Goal: Information Seeking & Learning: Learn about a topic

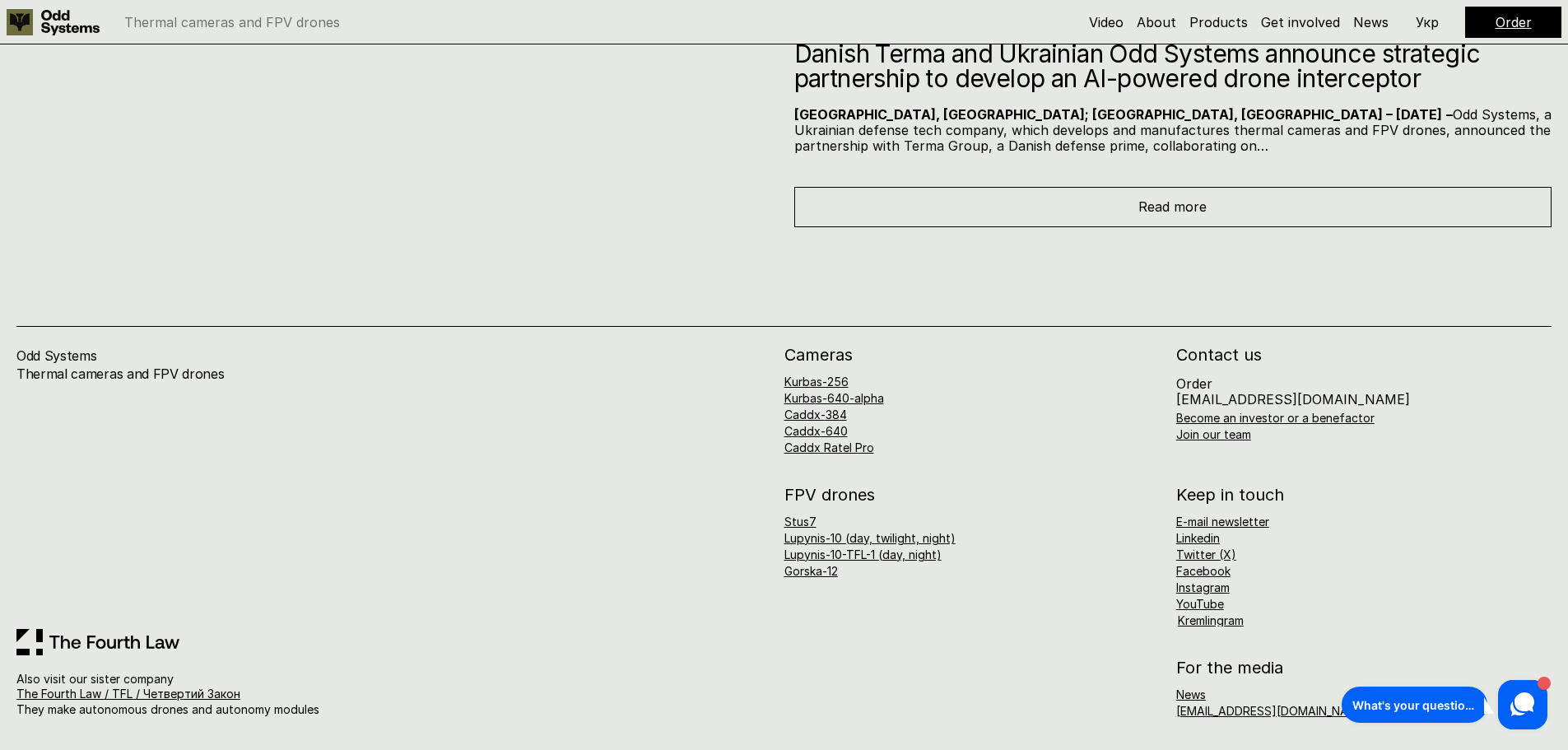
click at [514, 621] on div "Odd Systems Thermal cameras and FPV drones" at bounding box center [400, 488] width 768 height 283
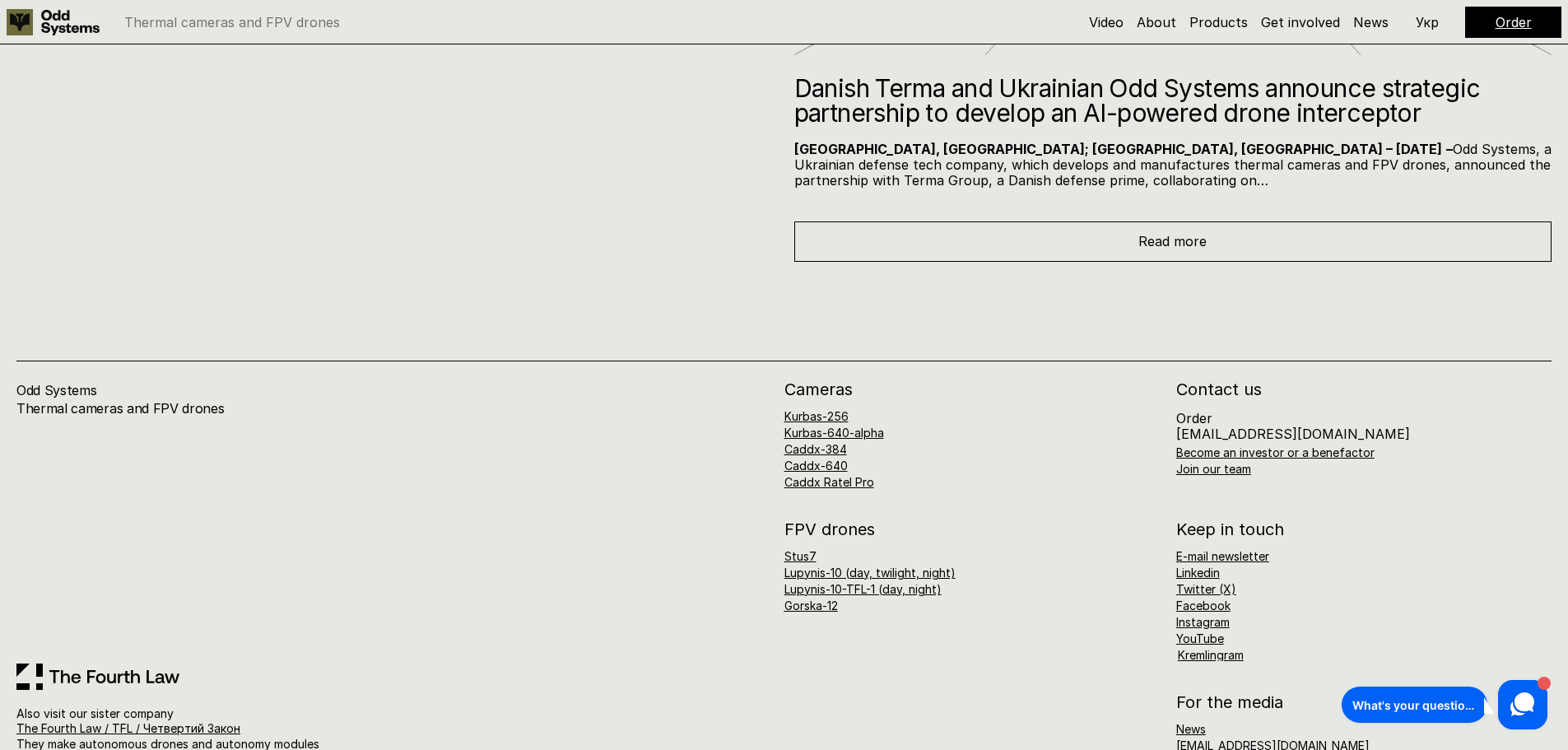
scroll to position [10451, 0]
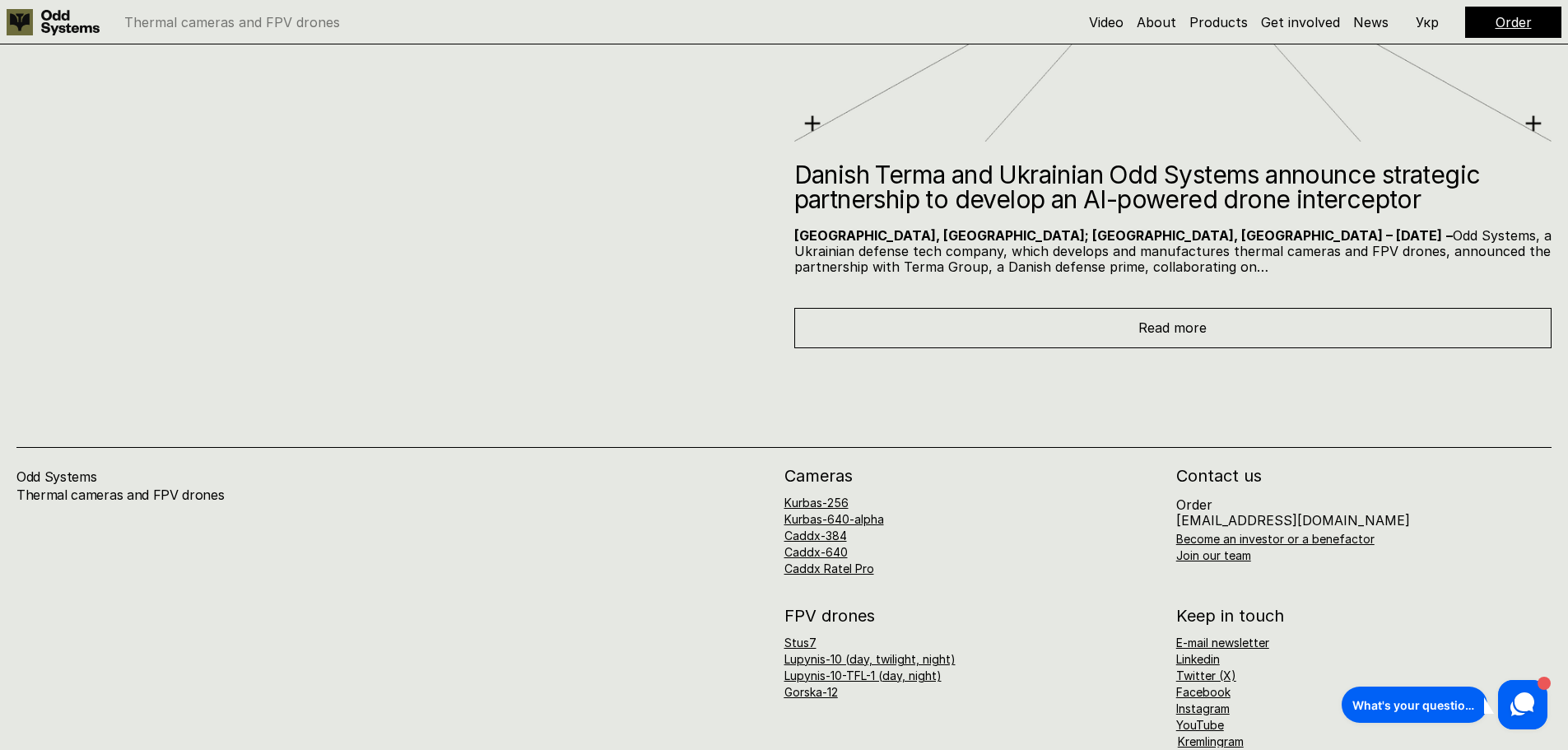
drag, startPoint x: 1006, startPoint y: 677, endPoint x: 1026, endPoint y: 644, distance: 38.6
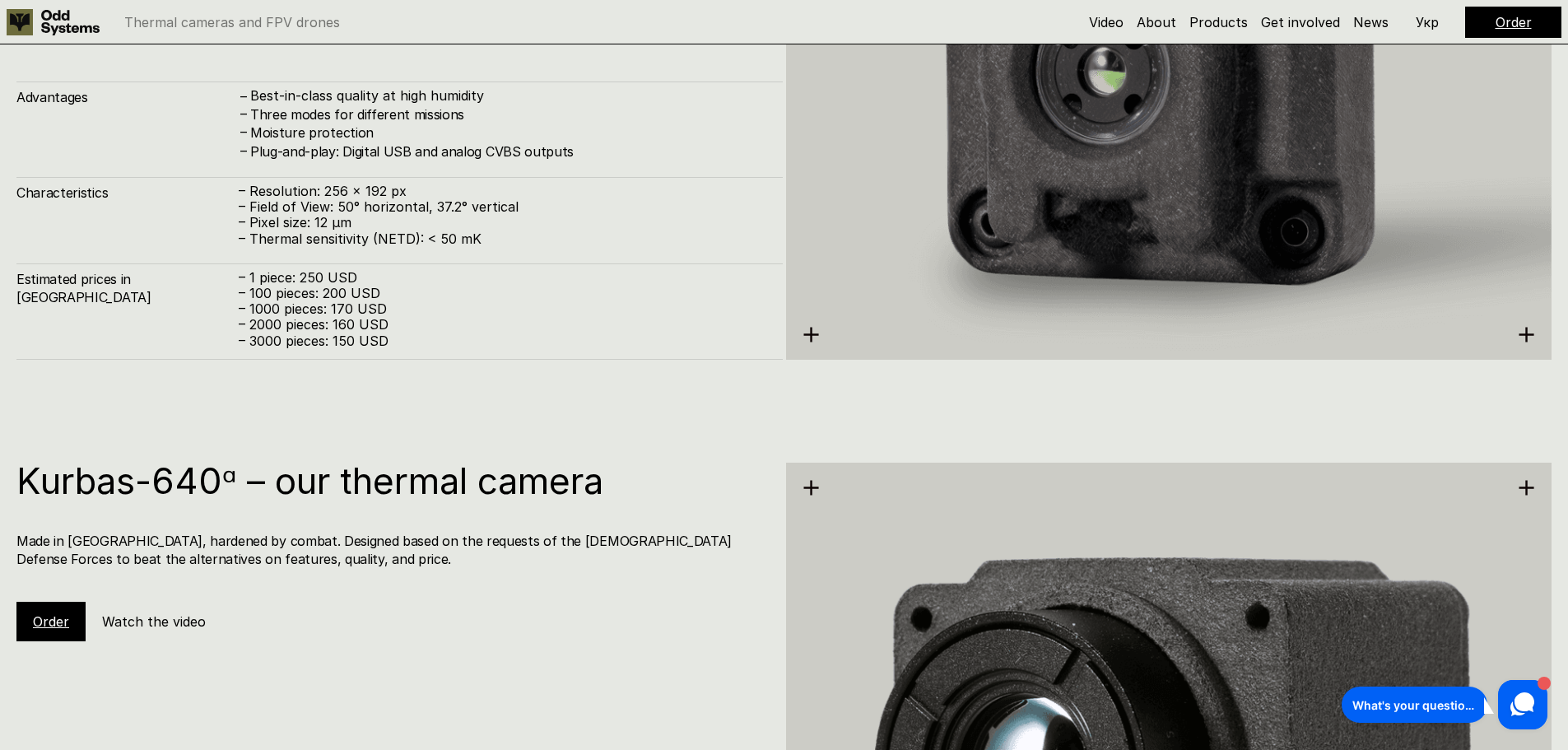
scroll to position [0, 0]
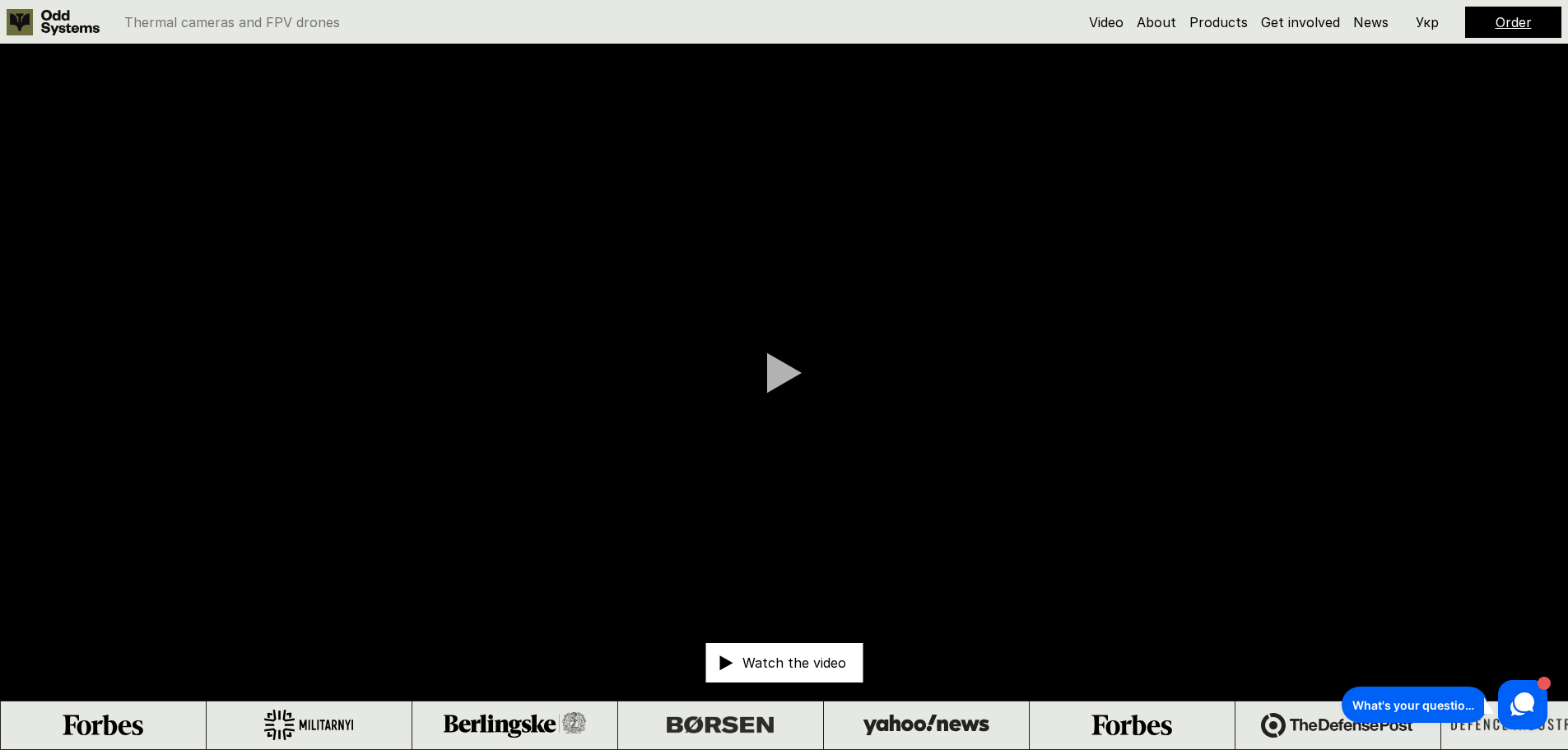
drag, startPoint x: 324, startPoint y: 435, endPoint x: 265, endPoint y: -100, distance: 538.2
click at [1166, 24] on link "About" at bounding box center [1156, 22] width 39 height 17
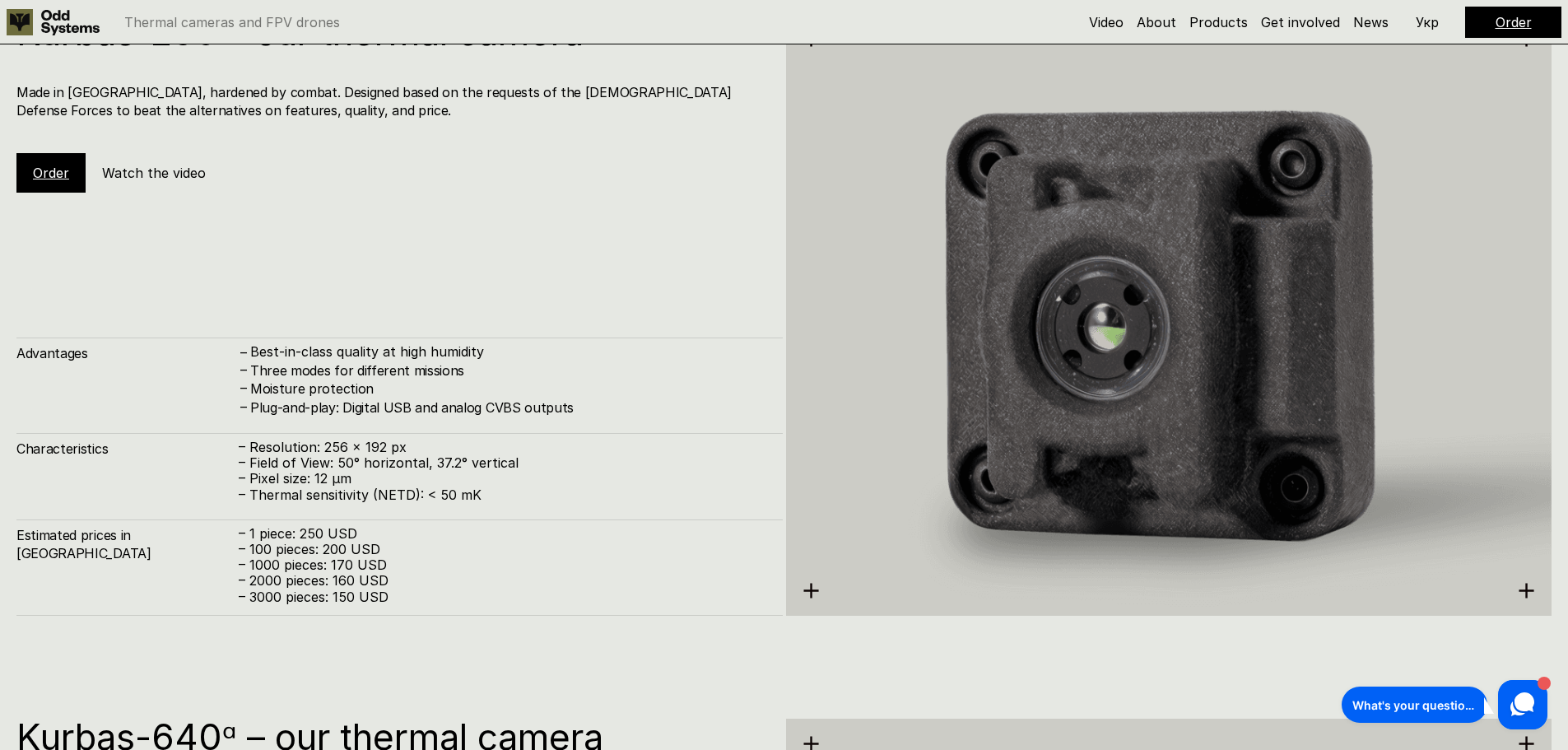
scroll to position [10451, 0]
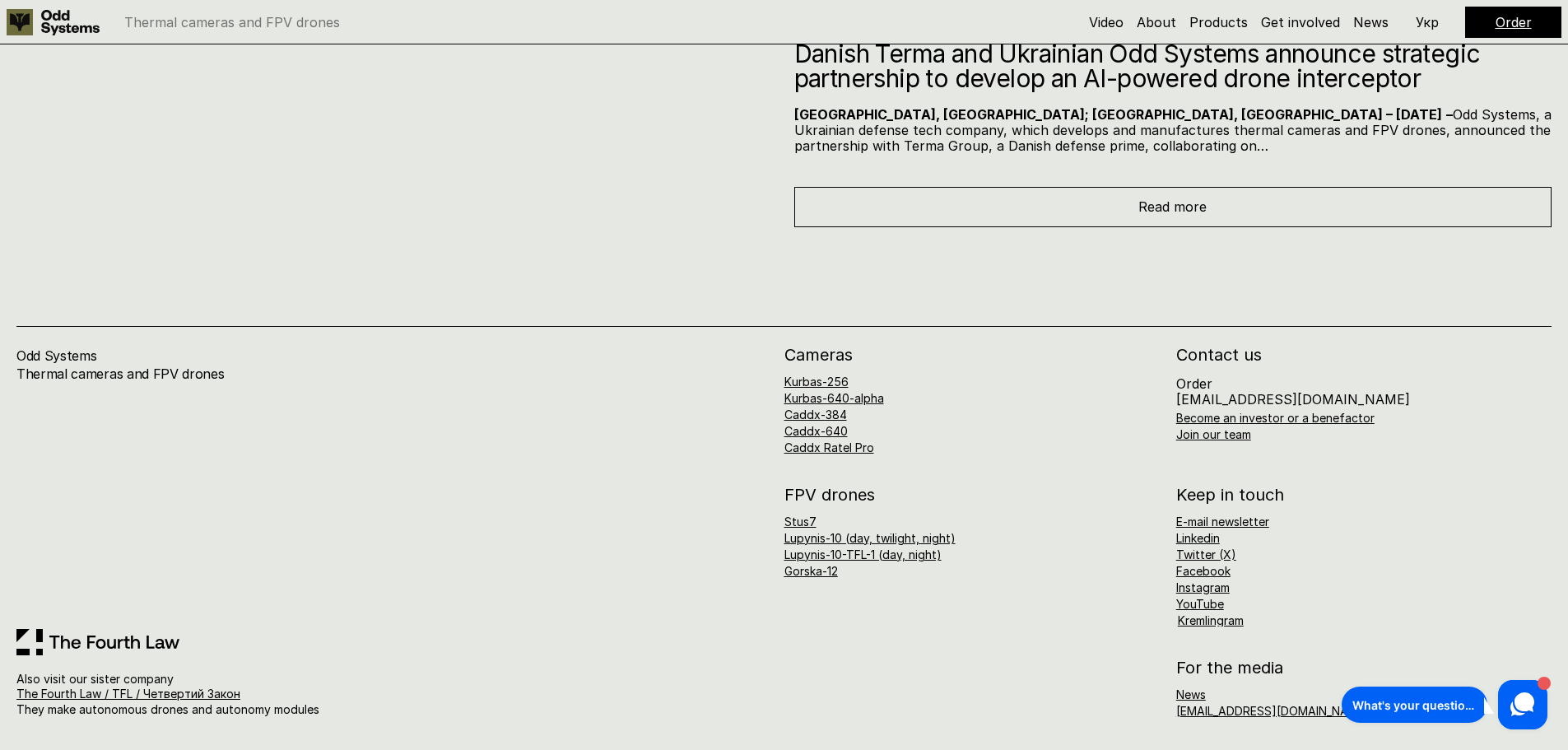
drag, startPoint x: 688, startPoint y: 890, endPoint x: 660, endPoint y: 1238, distance: 349.1
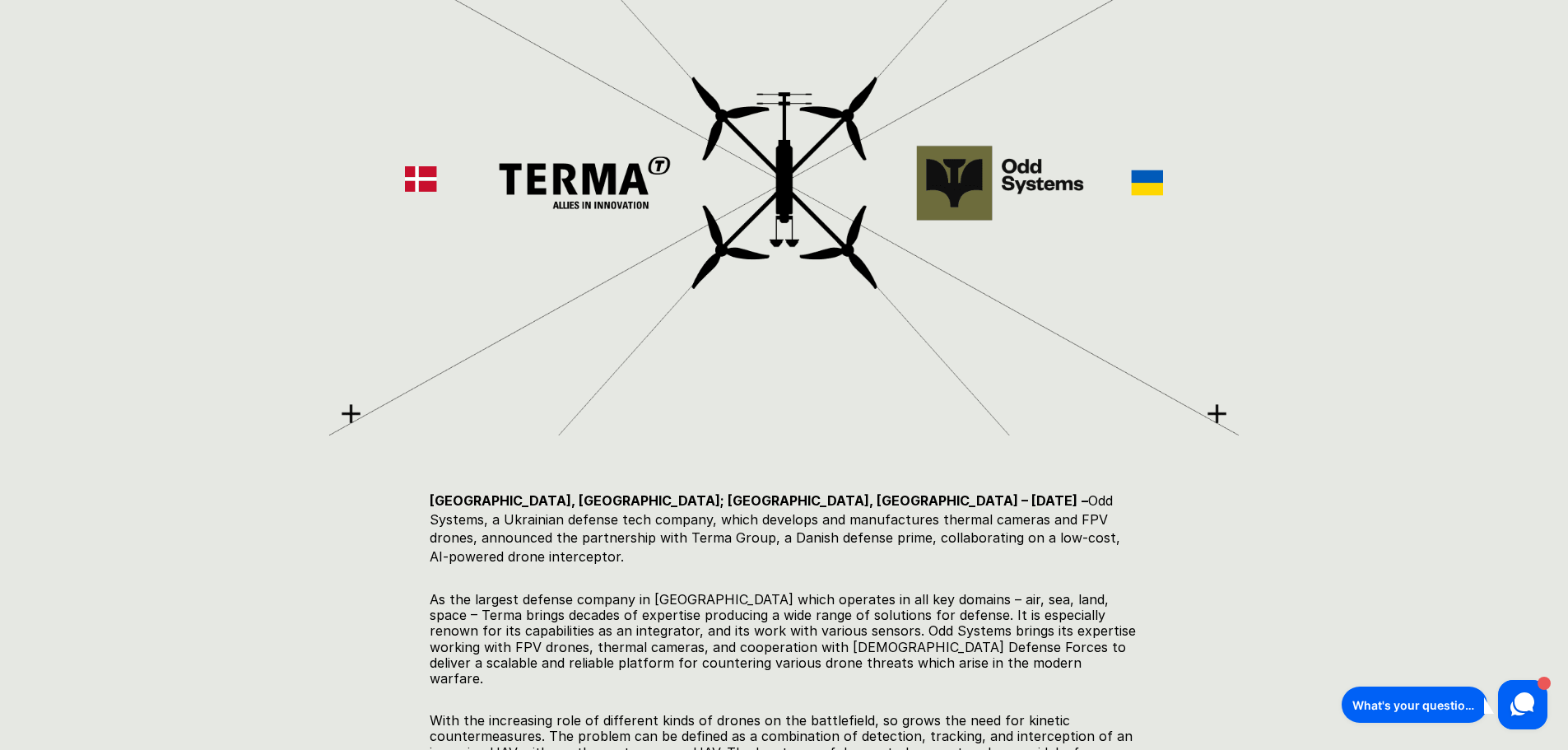
scroll to position [576, 0]
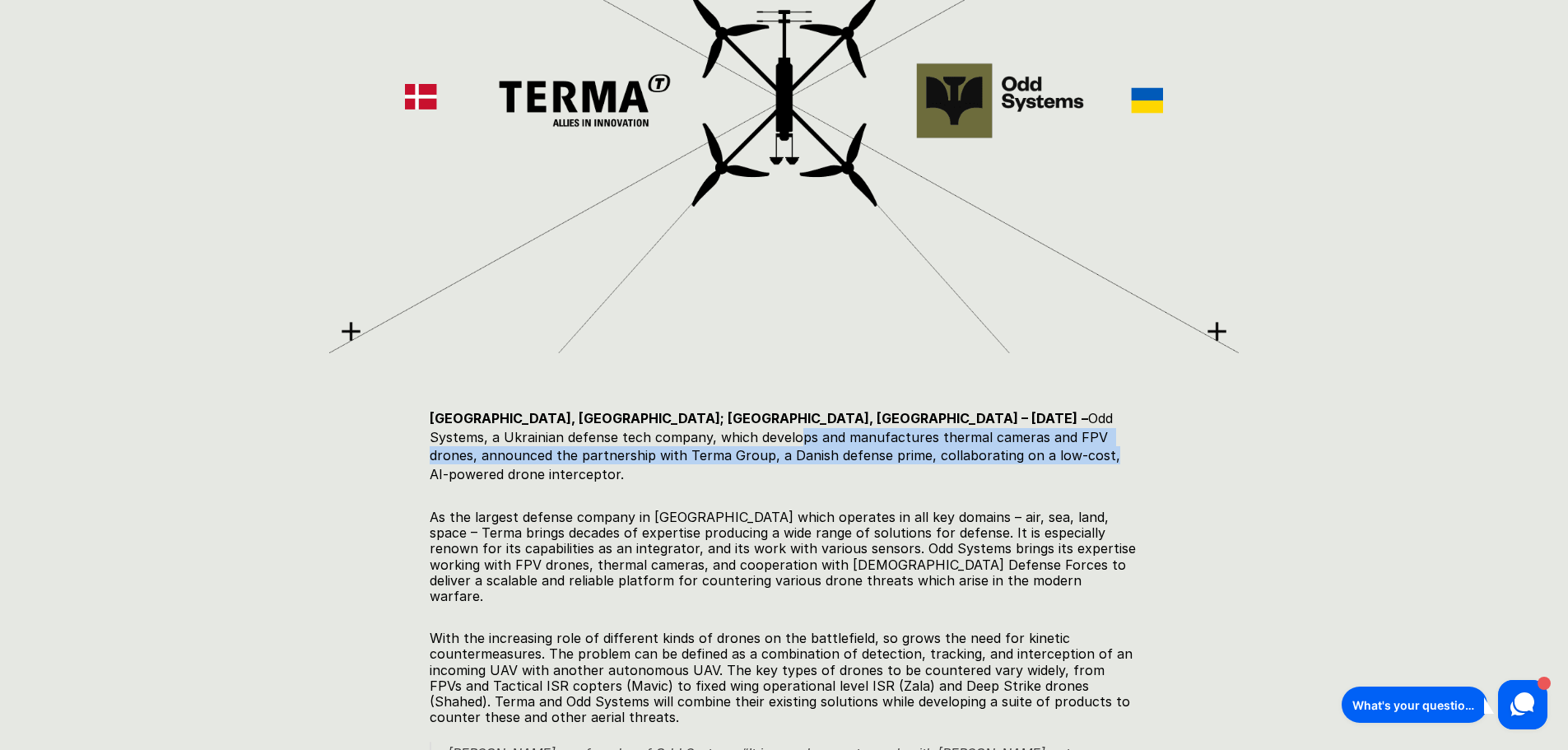
drag, startPoint x: 466, startPoint y: 439, endPoint x: 743, endPoint y: 472, distance: 279.0
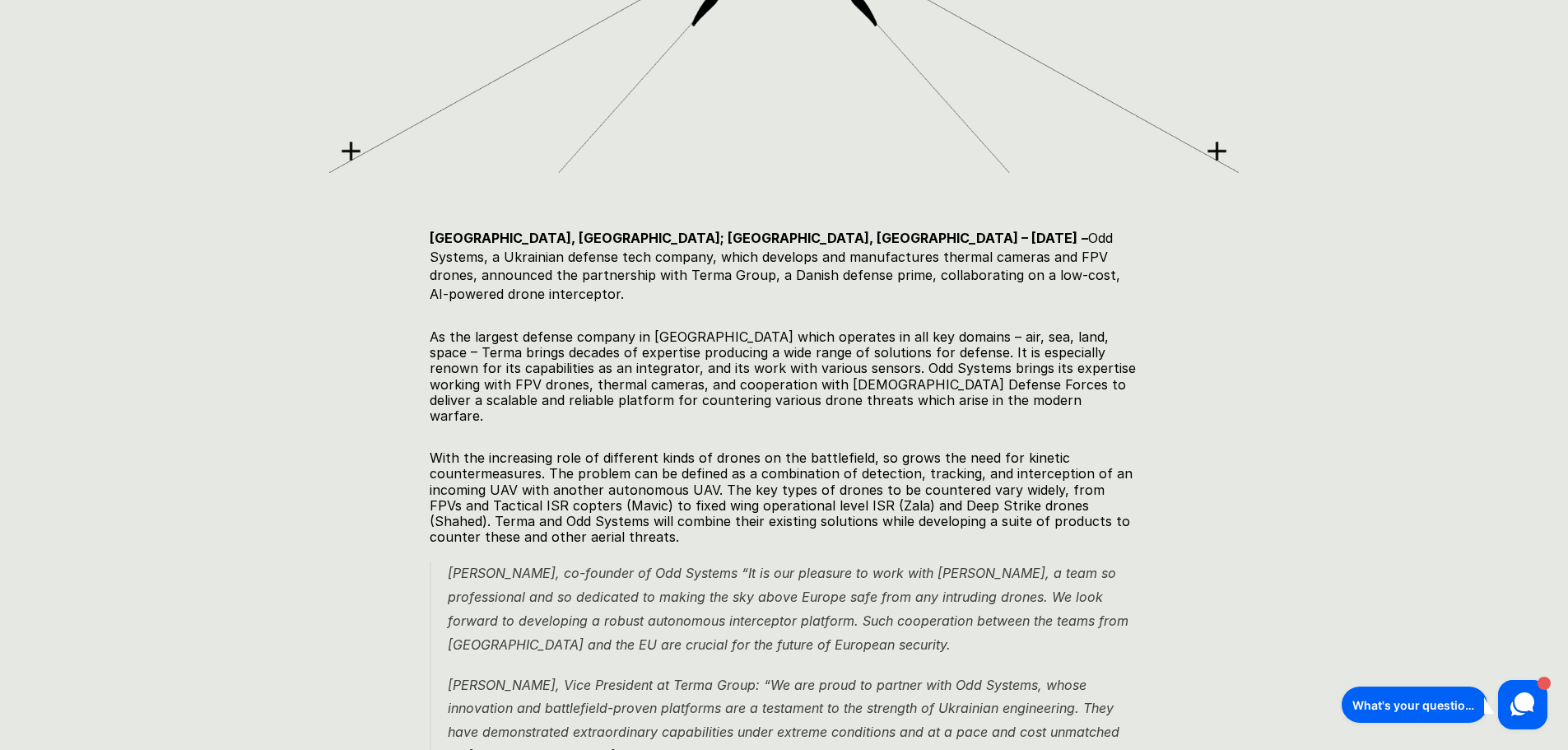
scroll to position [823, 0]
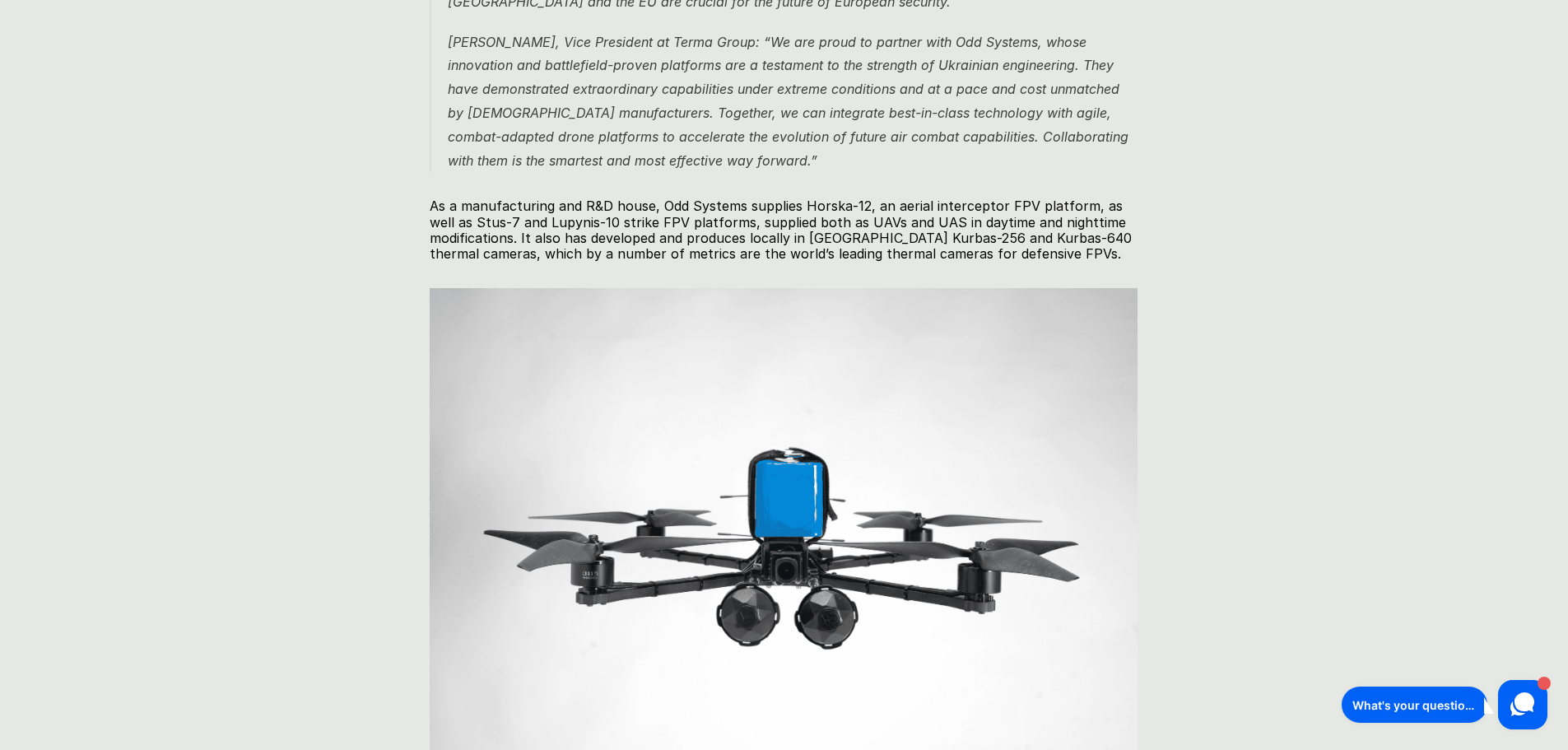
drag, startPoint x: 225, startPoint y: 280, endPoint x: 240, endPoint y: 400, distance: 120.9
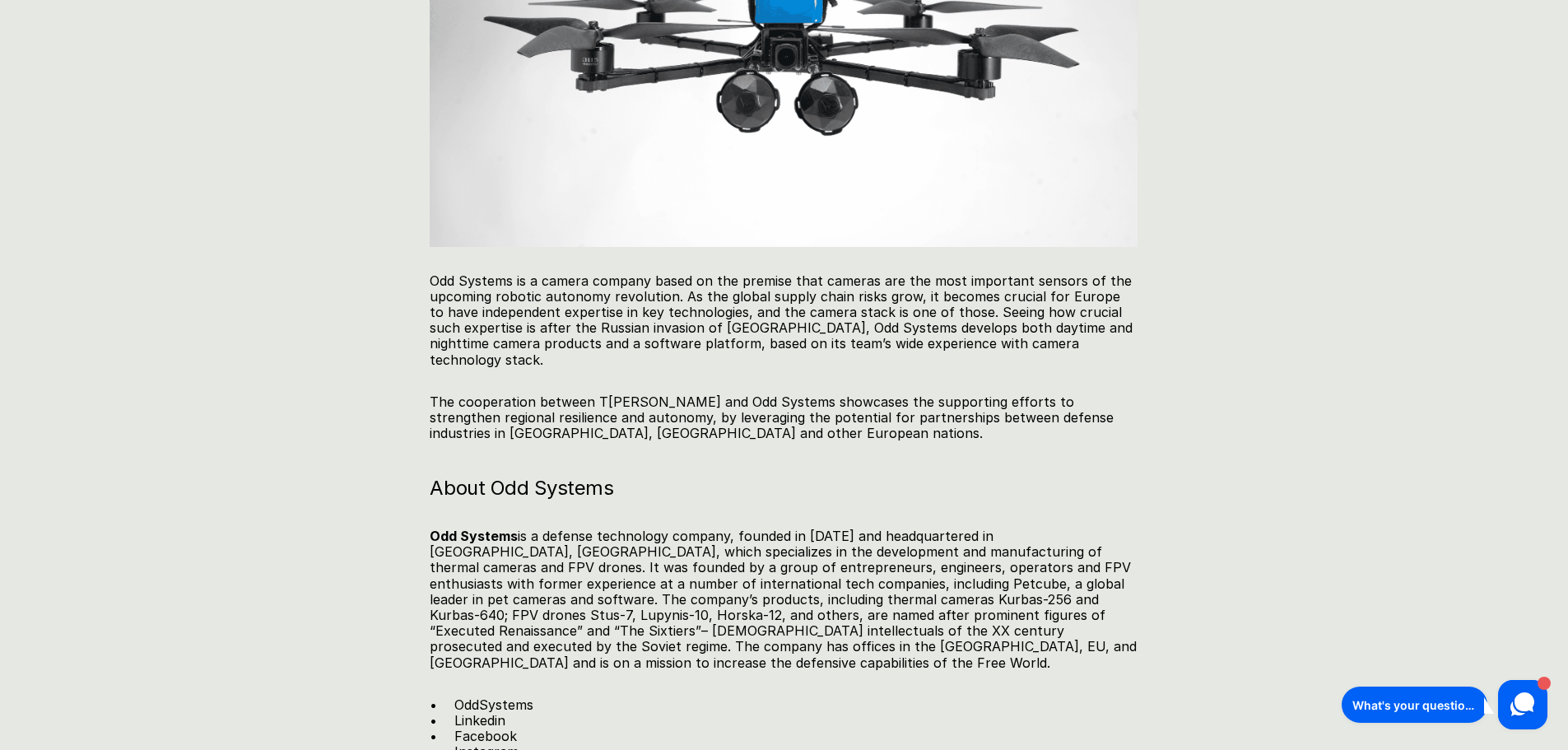
scroll to position [2074, 0]
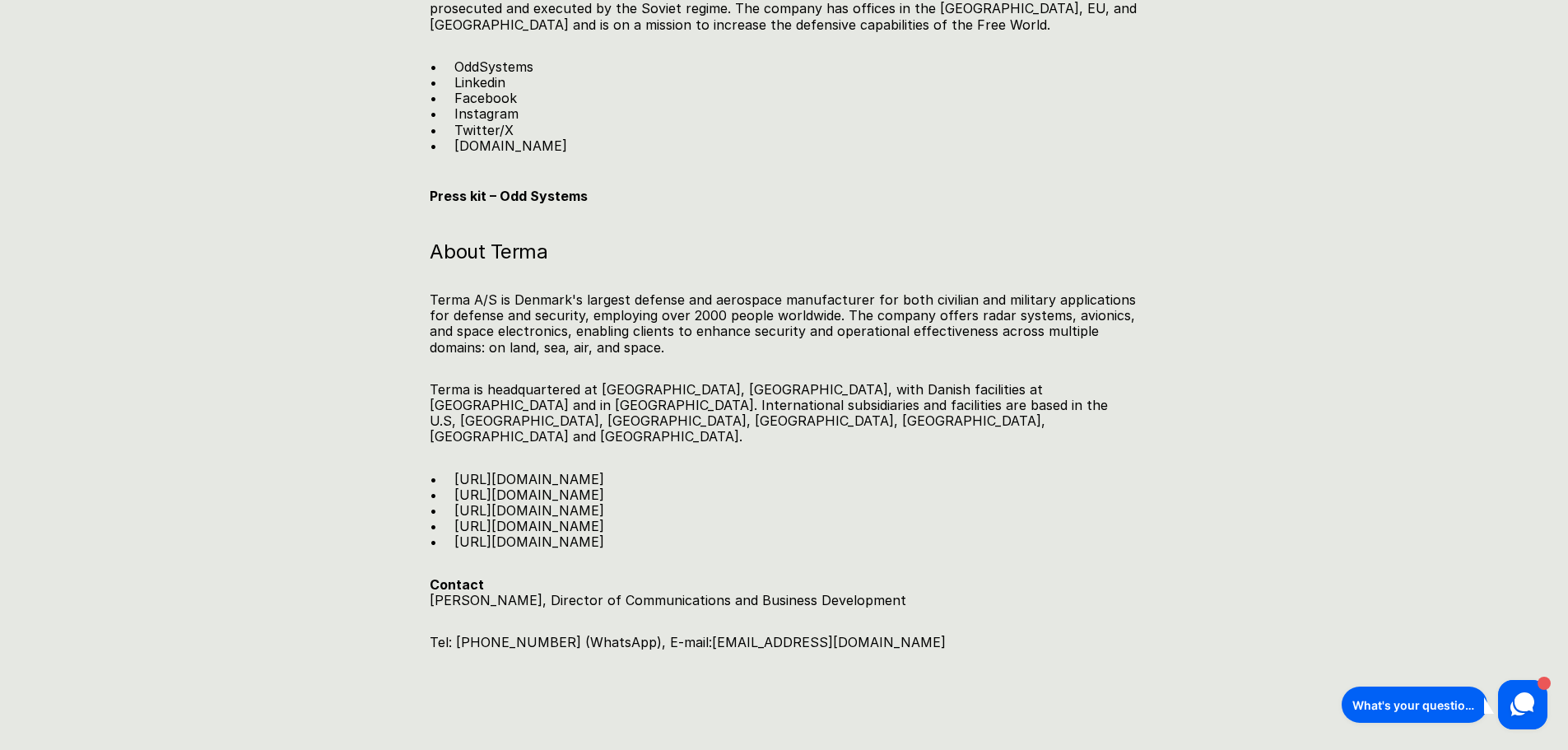
drag, startPoint x: 245, startPoint y: 334, endPoint x: 244, endPoint y: 360, distance: 26.0
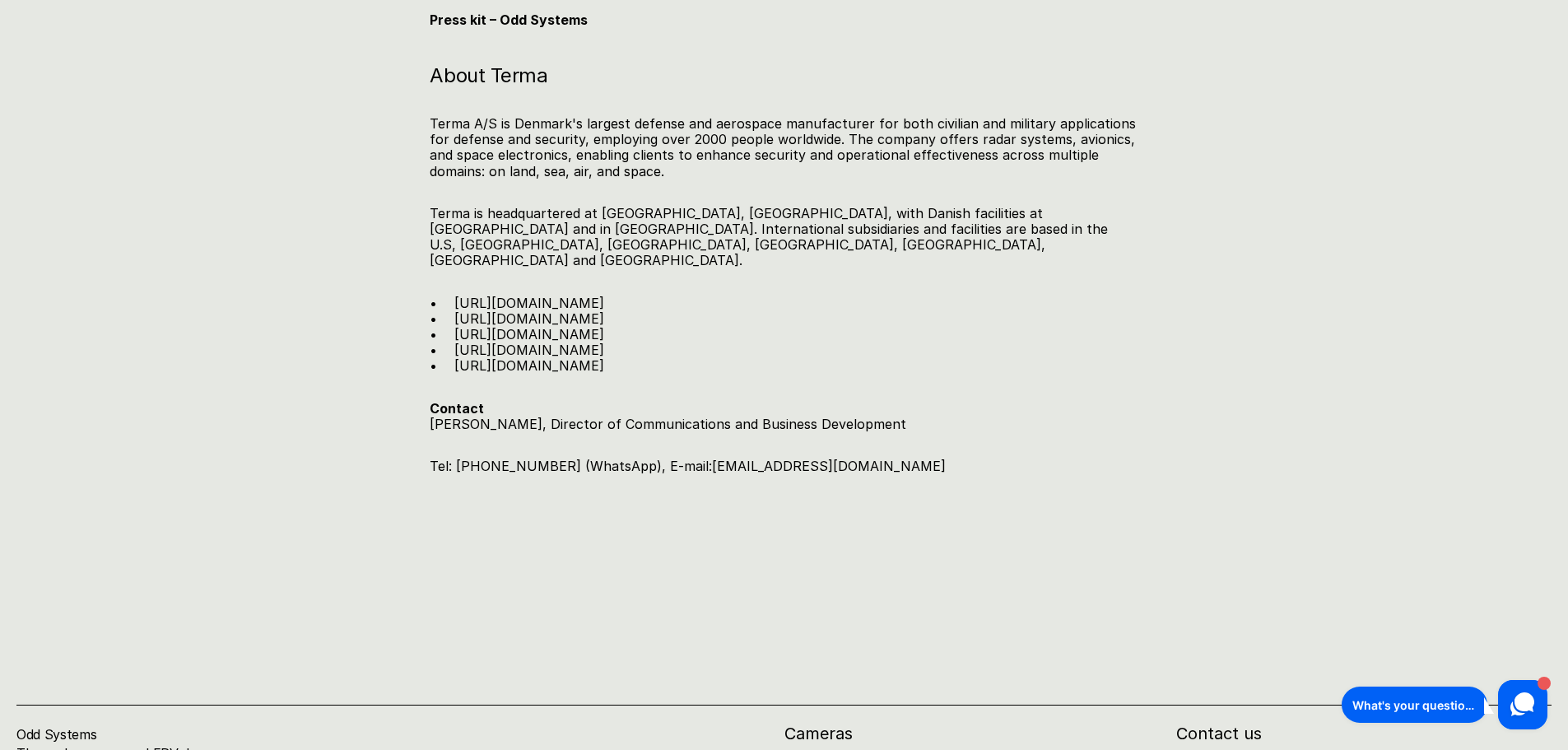
drag, startPoint x: 252, startPoint y: 296, endPoint x: 252, endPoint y: 325, distance: 29.0
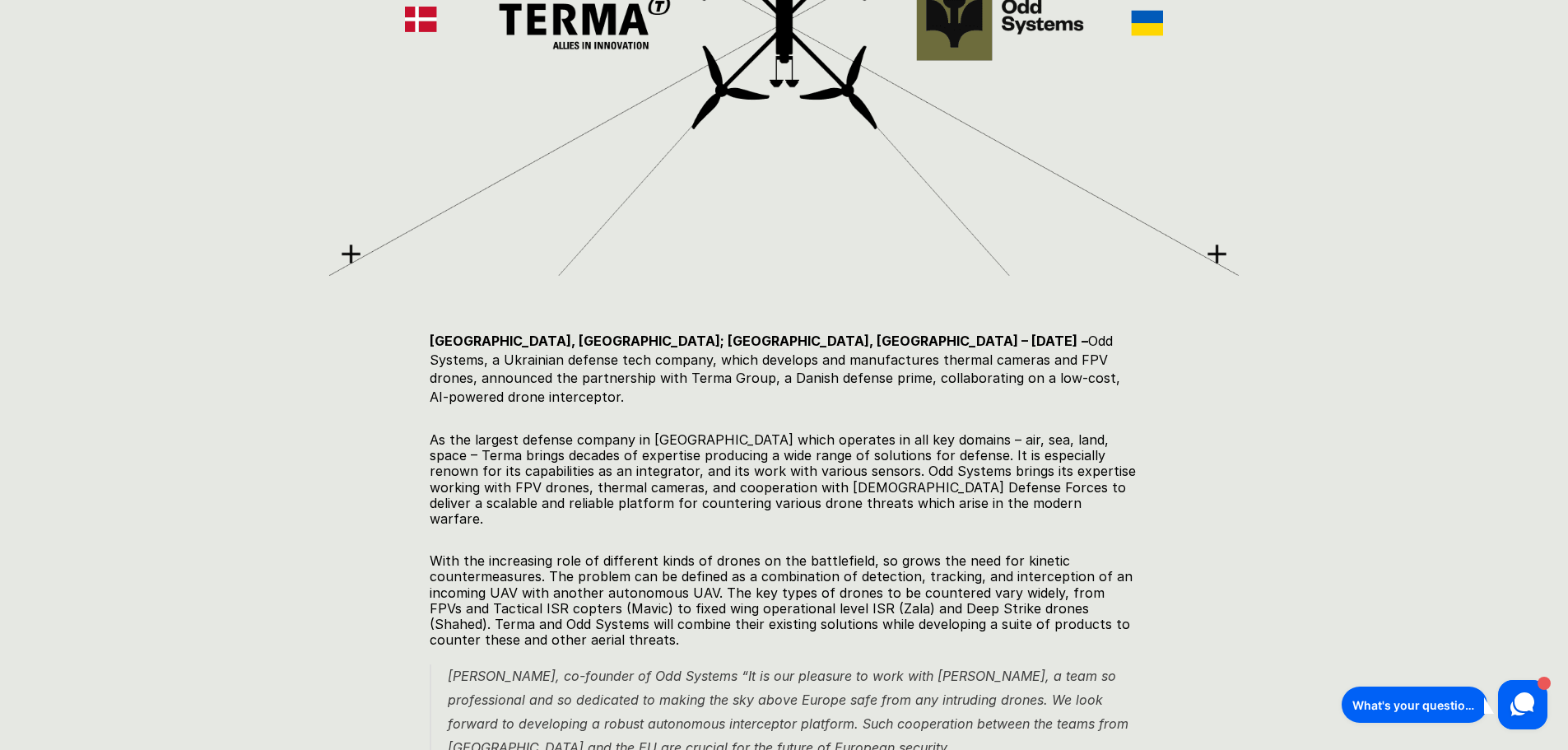
scroll to position [324, 0]
